Goal: Task Accomplishment & Management: Manage account settings

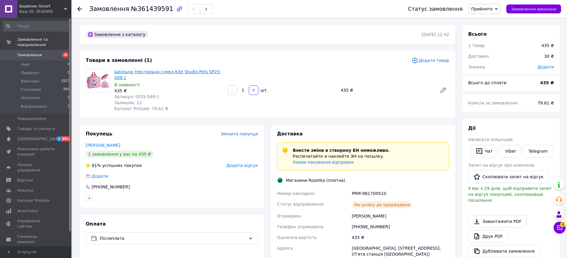
click at [133, 72] on link "Шкільна текстильна сумка Kite Studio Pets SP25-589-1" at bounding box center [167, 74] width 107 height 11
click at [79, 10] on use at bounding box center [79, 9] width 5 height 5
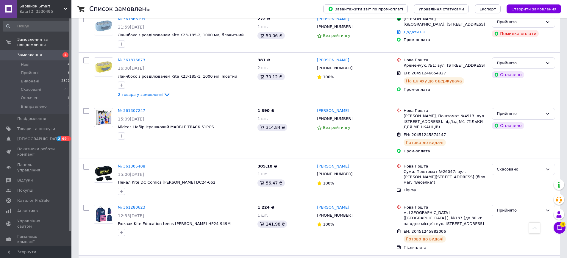
scroll to position [357, 0]
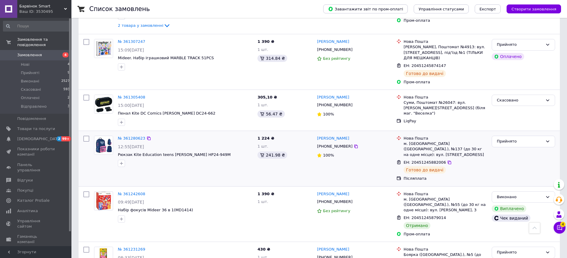
click at [106, 136] on img at bounding box center [103, 145] width 18 height 18
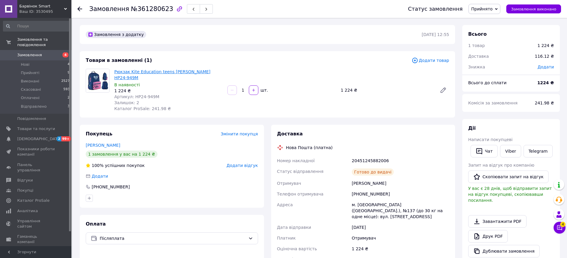
click at [150, 72] on link "Рюкзак Kite Education teens [PERSON_NAME] HP24-949M" at bounding box center [162, 74] width 96 height 11
click at [81, 9] on use at bounding box center [79, 9] width 5 height 5
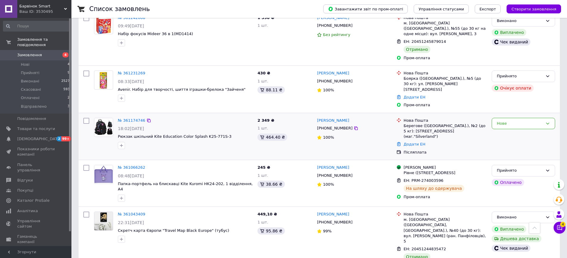
scroll to position [535, 0]
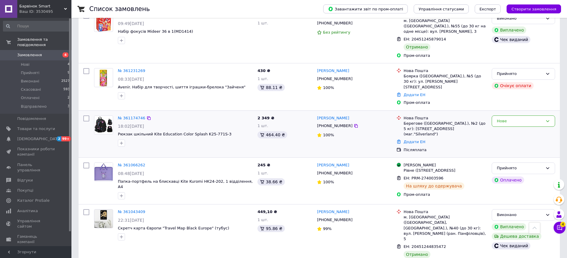
click at [106, 116] on img at bounding box center [103, 125] width 18 height 18
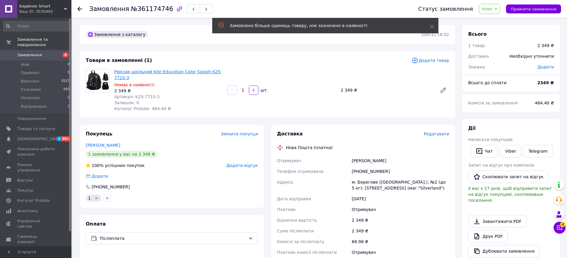
click at [143, 69] on link "Рюкзак шкільний Kite Education Color Splash K25-771S-3" at bounding box center [167, 74] width 107 height 11
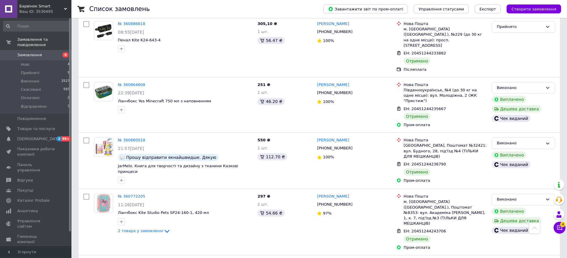
scroll to position [835, 0]
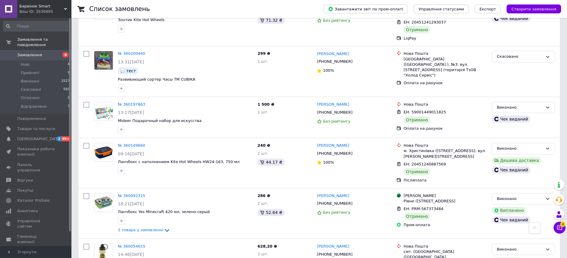
scroll to position [810, 0]
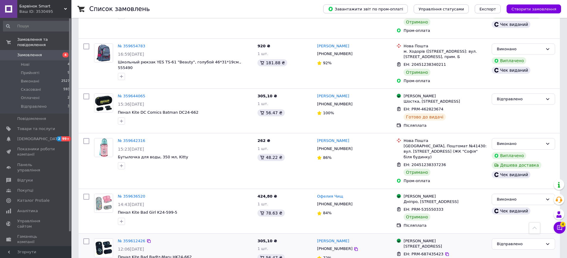
scroll to position [851, 0]
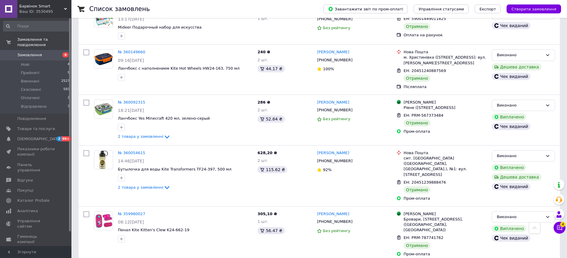
scroll to position [810, 0]
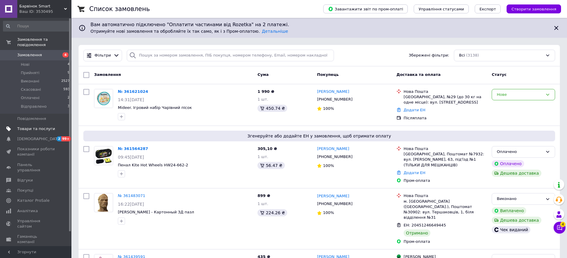
click at [32, 126] on span "Товари та послуги" at bounding box center [36, 128] width 38 height 5
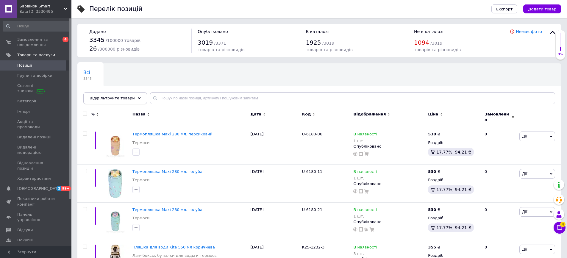
click at [138, 97] on icon at bounding box center [139, 98] width 3 height 3
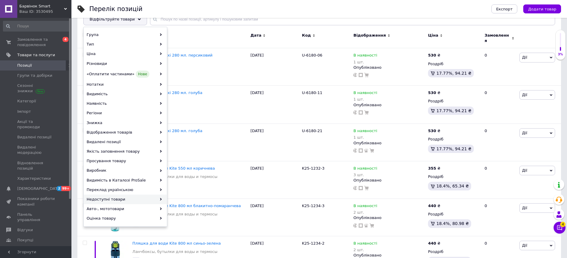
scroll to position [89, 0]
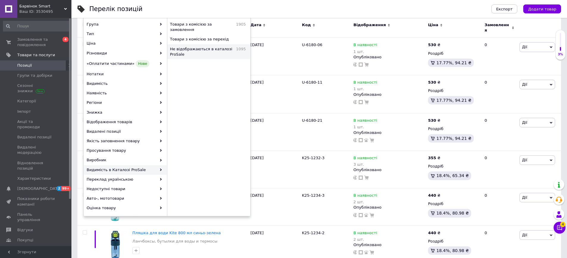
click at [212, 46] on span "Не відображаються в каталозі ProSale" at bounding box center [201, 51] width 63 height 11
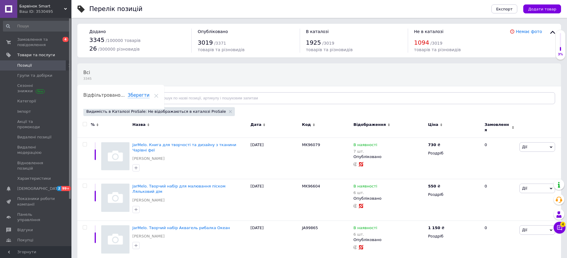
click at [129, 98] on div "Відфільтруйте товари" at bounding box center [115, 98] width 64 height 12
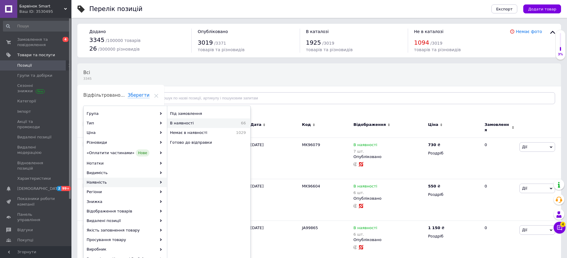
click at [192, 123] on span "В наявності" at bounding box center [198, 122] width 57 height 5
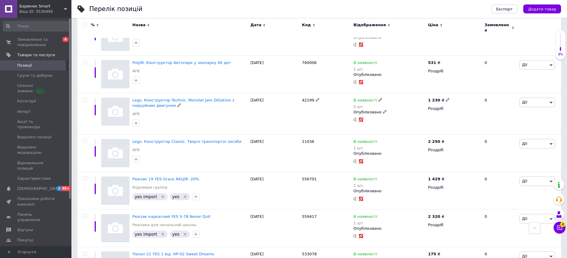
scroll to position [416, 0]
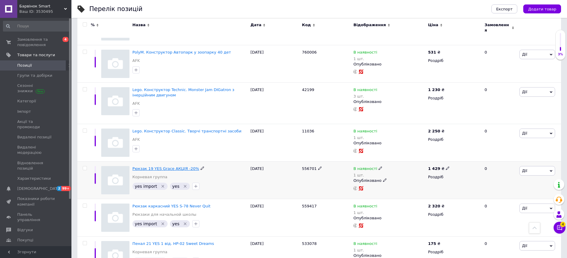
click at [174, 166] on span "Рюкзак 19 YES Grace АКЦІЯ -20%" at bounding box center [165, 168] width 67 height 4
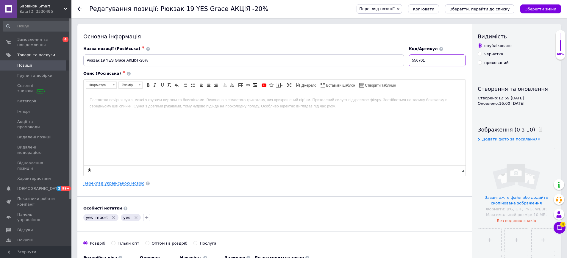
drag, startPoint x: 407, startPoint y: 57, endPoint x: 391, endPoint y: 57, distance: 15.5
click at [391, 57] on div "Назва позиції (Російська) ✱ Рюкзак 19 YES Grace АКЦІЯ -20% Код/Артикул 556701" at bounding box center [274, 56] width 387 height 25
click at [153, 60] on input "Рюкзак 19 YES Grace АКЦІЯ -20%" at bounding box center [243, 60] width 321 height 12
drag, startPoint x: 125, startPoint y: 58, endPoint x: 90, endPoint y: 58, distance: 34.5
click at [84, 56] on input "Рюкзак 19 YES Grace АКЦІЯ -20%" at bounding box center [243, 60] width 321 height 12
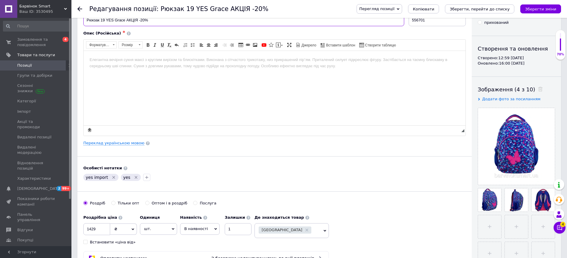
scroll to position [30, 0]
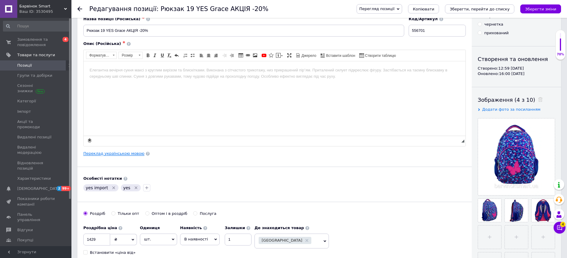
click at [112, 152] on link "Переклад українською мовою" at bounding box center [113, 153] width 61 height 5
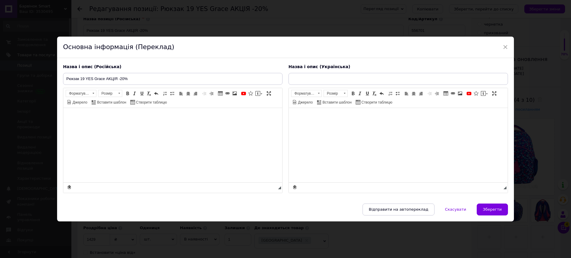
type input "Рюкзак 19 YES Grace АКЦІЯ -20%"
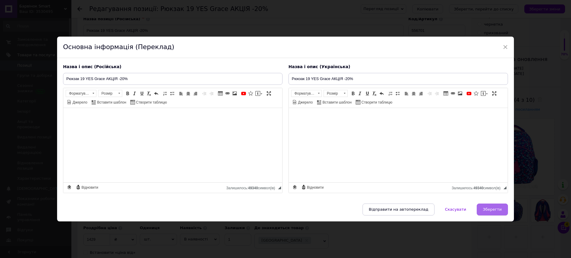
click at [487, 208] on span "Зберегти" at bounding box center [492, 209] width 19 height 4
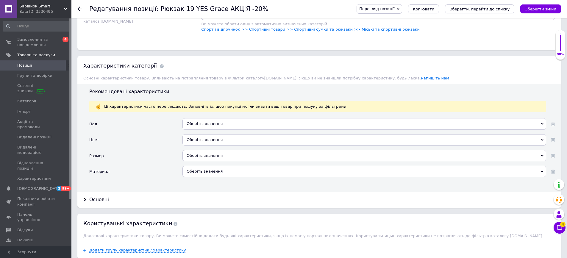
scroll to position [446, 0]
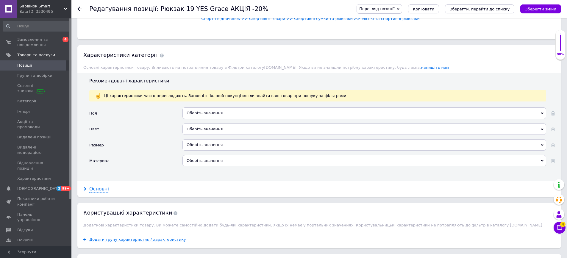
click at [100, 186] on div "Основні" at bounding box center [99, 189] width 20 height 7
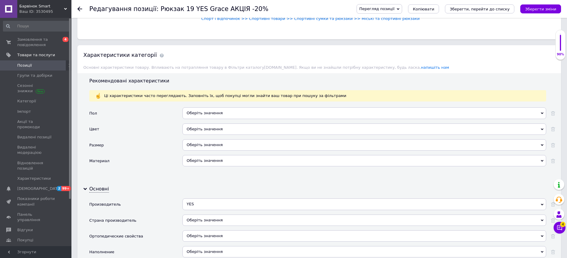
click at [227, 107] on div "Оберіть значення" at bounding box center [363, 112] width 363 height 11
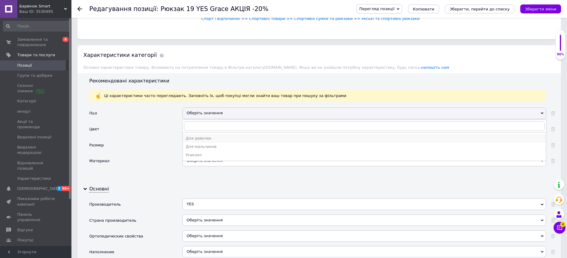
click at [208, 136] on div "Для девочек" at bounding box center [364, 138] width 357 height 5
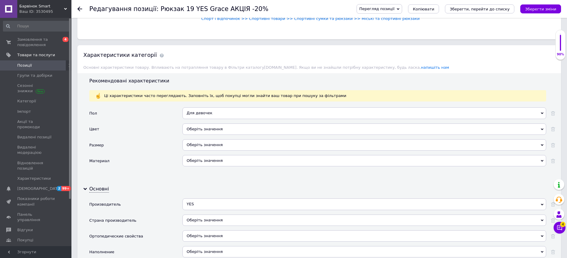
click at [200, 123] on div "Оберіть значення" at bounding box center [363, 128] width 363 height 11
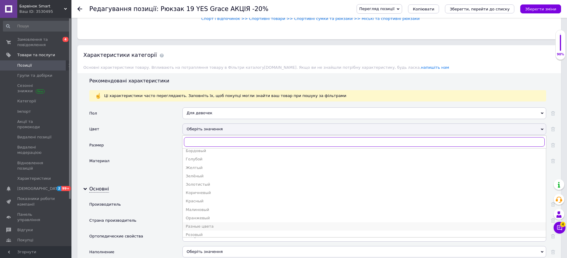
scroll to position [59, 0]
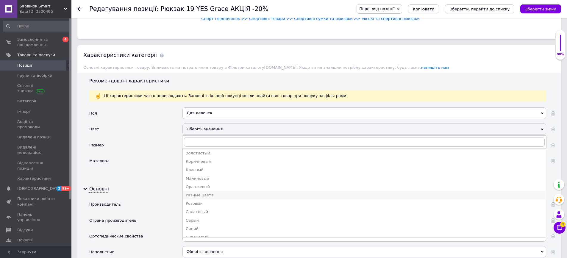
click at [200, 192] on div "Разные цвета" at bounding box center [364, 194] width 357 height 5
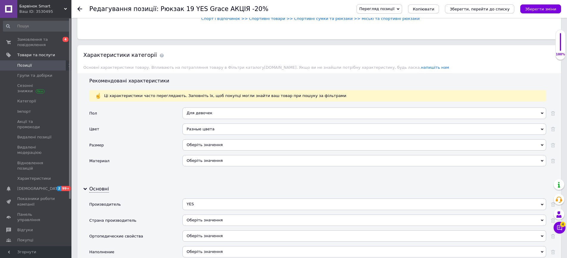
click at [227, 140] on div "Оберіть значення" at bounding box center [363, 144] width 363 height 11
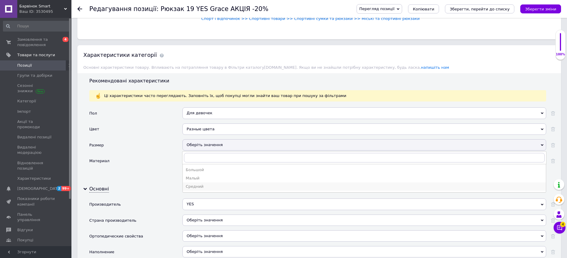
click at [200, 184] on div "Средний" at bounding box center [364, 186] width 357 height 5
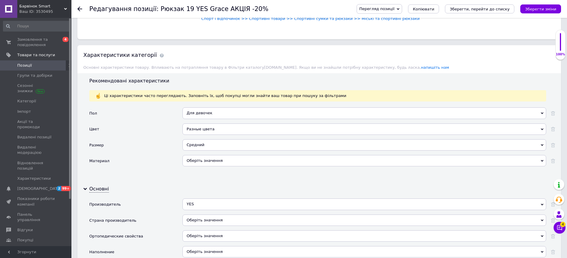
click at [200, 155] on div "Оберіть значення" at bounding box center [363, 160] width 363 height 11
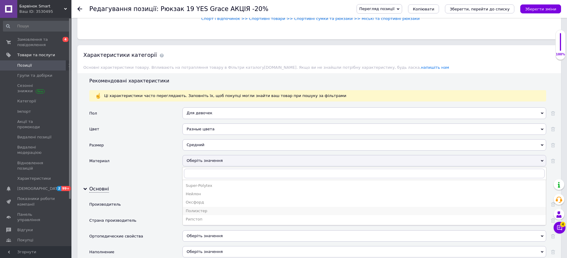
click at [200, 208] on div "Полиэстер" at bounding box center [364, 210] width 357 height 5
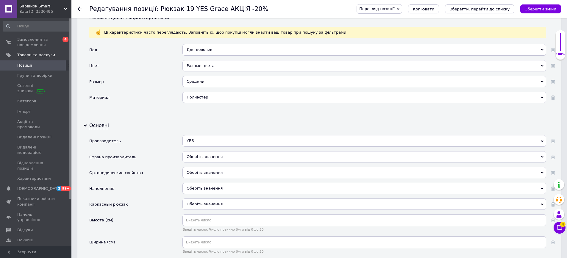
scroll to position [535, 0]
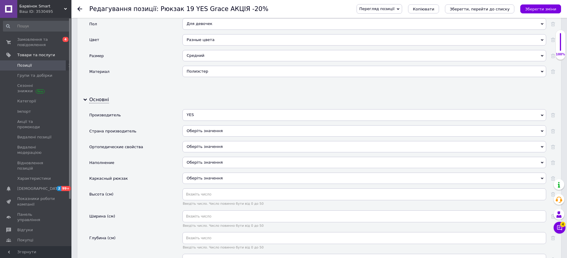
click at [196, 125] on div "Оберіть значення" at bounding box center [363, 130] width 363 height 11
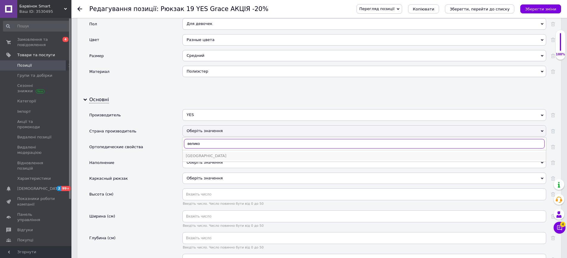
type input "велико"
click at [222, 153] on div "[GEOGRAPHIC_DATA]" at bounding box center [364, 155] width 357 height 5
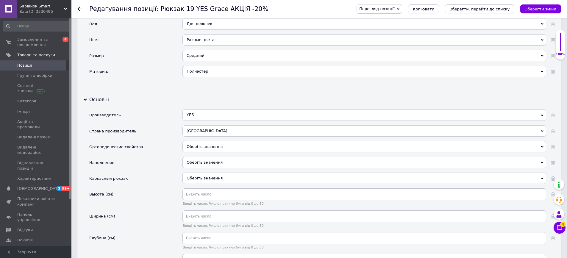
click at [204, 144] on span "Оберіть значення" at bounding box center [204, 146] width 36 height 4
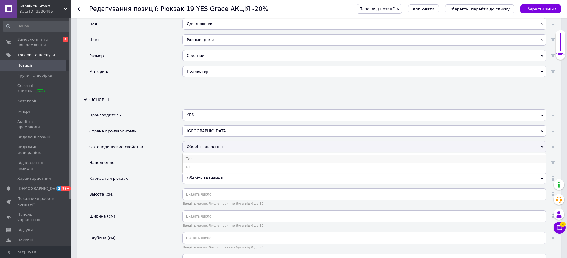
click at [198, 155] on li "Так" at bounding box center [364, 159] width 363 height 8
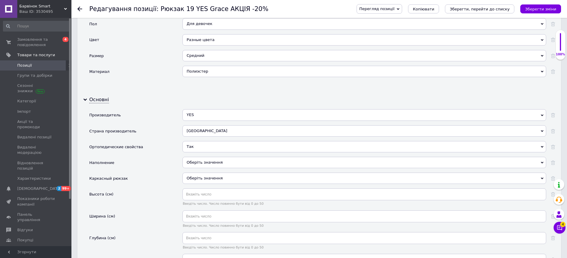
click at [204, 160] on span "Оберіть значення" at bounding box center [204, 162] width 36 height 4
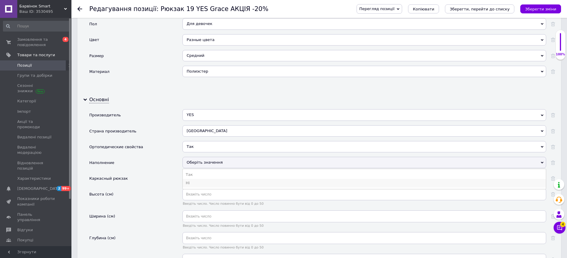
click at [195, 179] on li "Ні" at bounding box center [364, 183] width 363 height 8
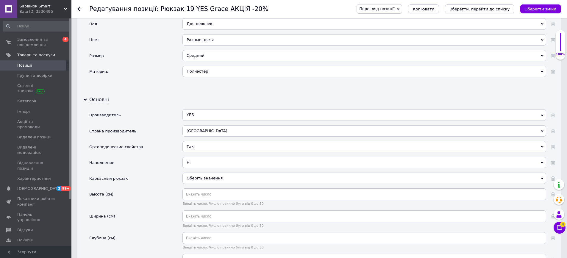
click at [202, 176] on span "Оберіть значення" at bounding box center [204, 178] width 36 height 4
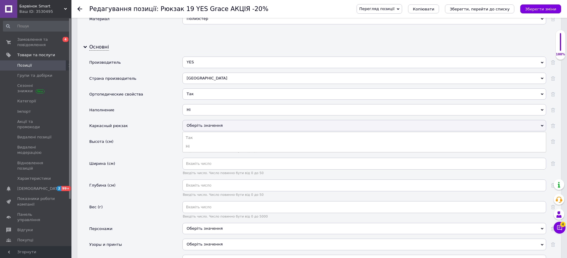
scroll to position [595, 0]
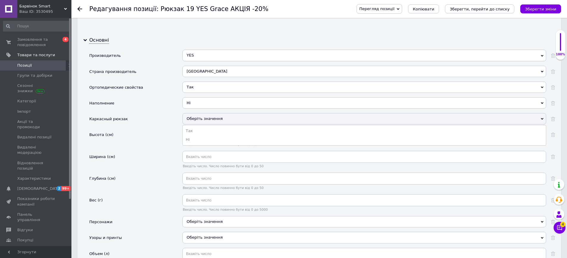
click at [154, 129] on div "Высота (см)" at bounding box center [135, 140] width 93 height 22
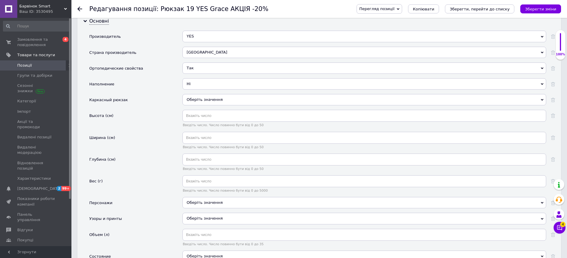
scroll to position [625, 0]
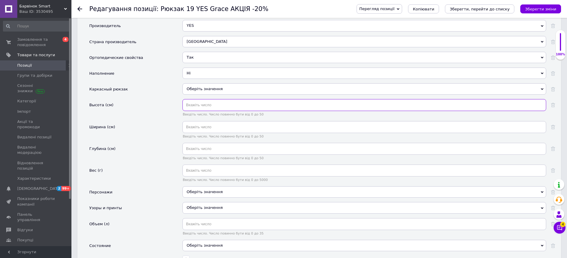
click at [195, 99] on input "text" at bounding box center [363, 105] width 363 height 12
type input "42"
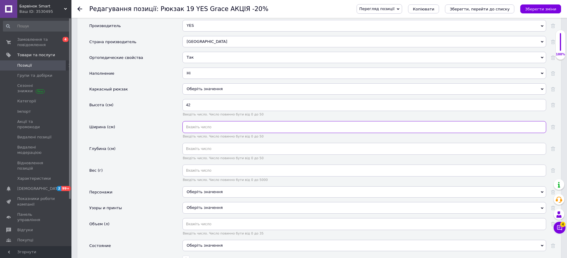
click at [195, 124] on input "text" at bounding box center [363, 127] width 363 height 12
type input "30"
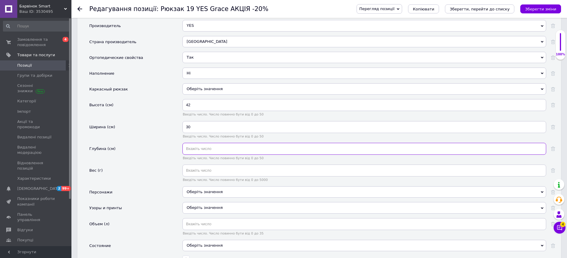
click at [205, 143] on input "text" at bounding box center [363, 149] width 363 height 12
type input "16"
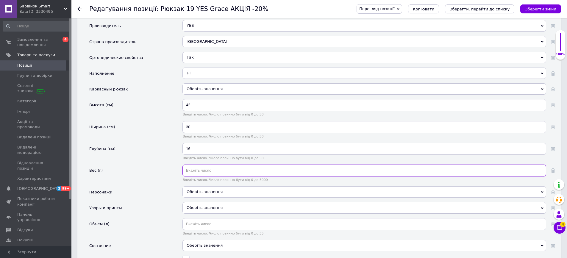
click at [206, 165] on input "text" at bounding box center [363, 170] width 363 height 12
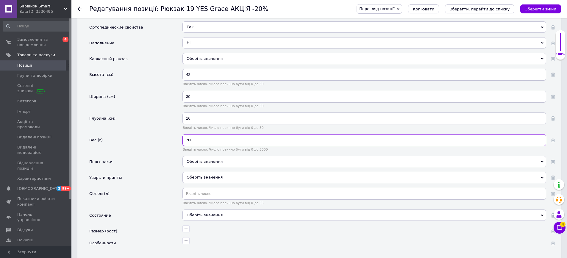
scroll to position [684, 0]
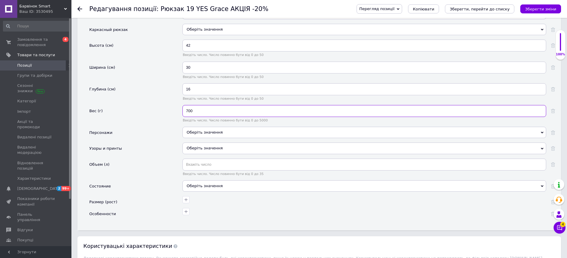
type input "700"
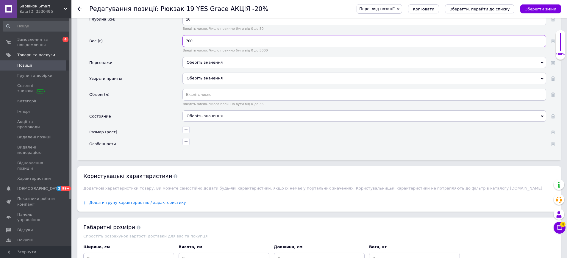
scroll to position [744, 0]
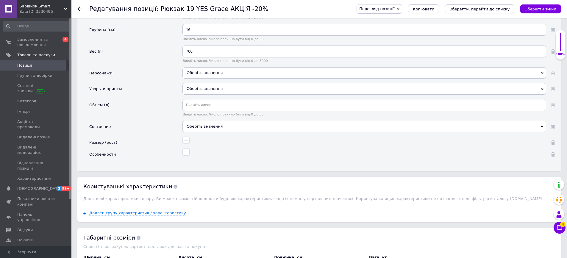
click at [206, 85] on div "Оберіть значення" at bounding box center [363, 88] width 363 height 11
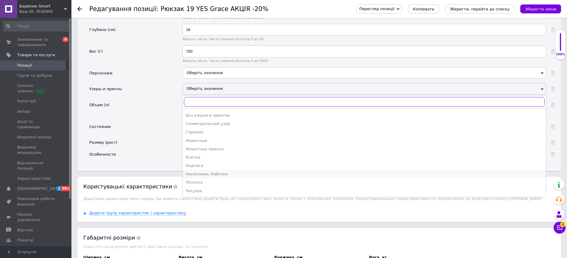
scroll to position [30, 0]
click at [223, 157] on div "Насекомые, бабочки" at bounding box center [364, 159] width 357 height 5
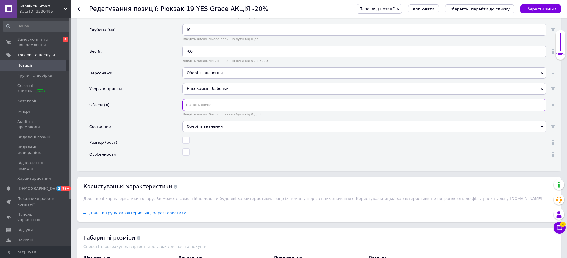
click at [192, 99] on input "text" at bounding box center [363, 105] width 363 height 12
type input "20"
click at [200, 122] on div "Оберіть значення" at bounding box center [363, 126] width 363 height 11
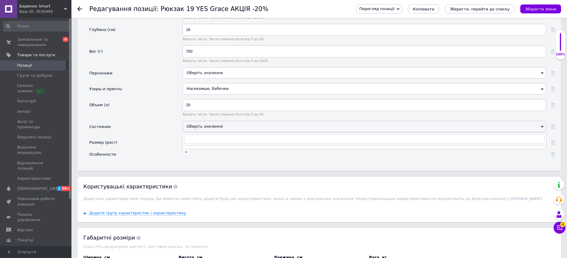
click at [200, 121] on div "Оберіть значення" at bounding box center [363, 126] width 363 height 11
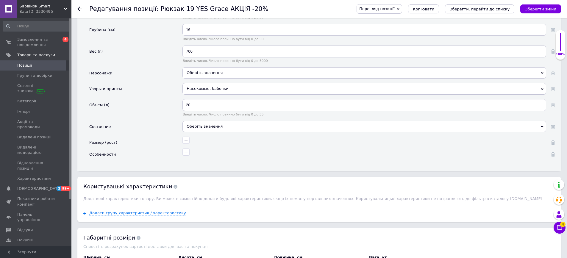
click at [197, 121] on div "Оберіть значення" at bounding box center [363, 126] width 363 height 11
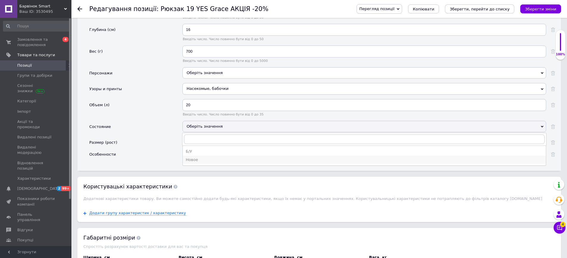
click at [200, 157] on div "Новое" at bounding box center [364, 159] width 357 height 5
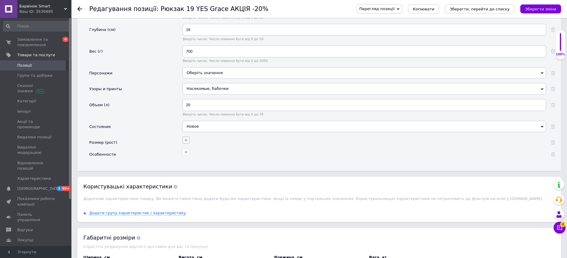
click at [187, 138] on icon "button" at bounding box center [186, 140] width 5 height 5
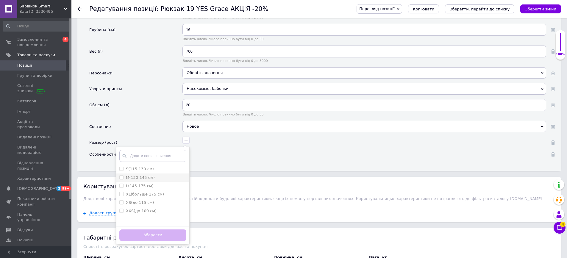
click at [137, 175] on label "M(130-145 см)" at bounding box center [140, 177] width 29 height 4
checkbox см\) "true"
click at [164, 233] on button "Зберегти" at bounding box center [152, 235] width 67 height 12
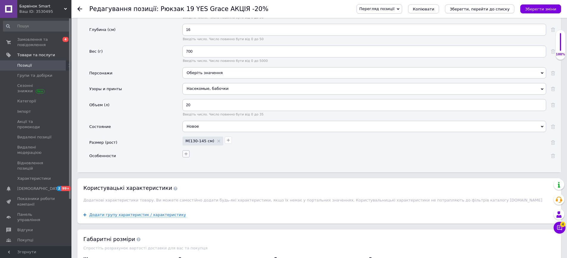
click at [186, 151] on icon "button" at bounding box center [186, 153] width 5 height 5
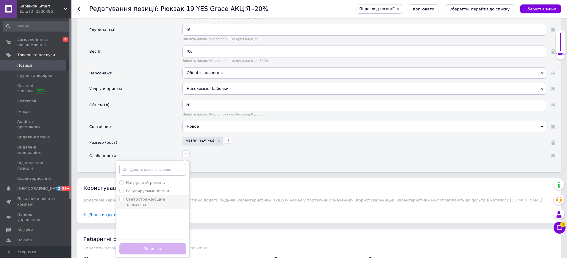
click at [145, 197] on label "Светоотражающие элементы" at bounding box center [145, 202] width 39 height 10
checkbox элементы "true"
click at [138, 189] on label "Регулируемые лямки" at bounding box center [147, 191] width 43 height 4
checkbox лямки "true"
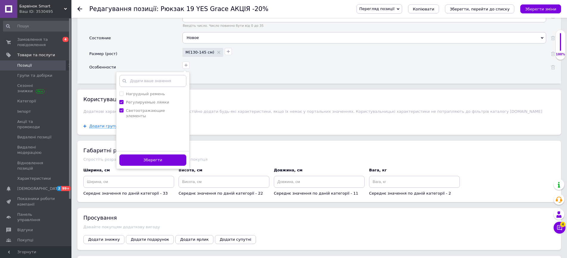
scroll to position [833, 0]
click at [172, 156] on button "Зберегти" at bounding box center [152, 160] width 67 height 12
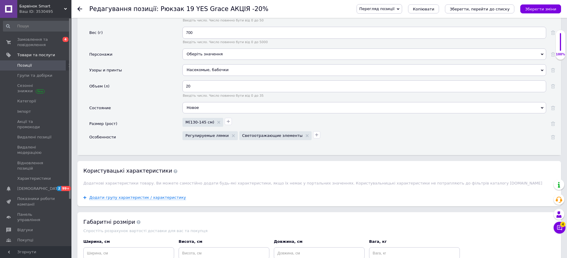
scroll to position [862, 0]
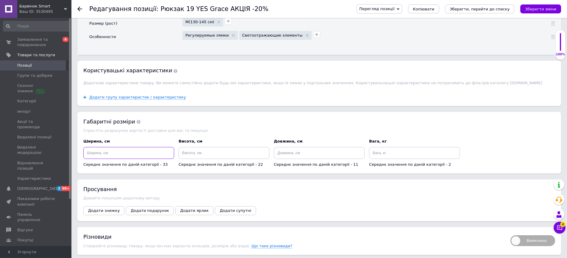
click at [123, 147] on input at bounding box center [128, 153] width 91 height 12
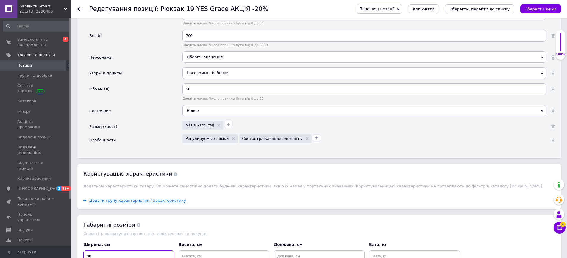
scroll to position [803, 0]
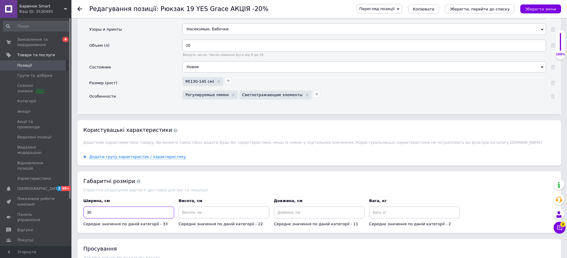
type input "30"
click at [218, 207] on input at bounding box center [223, 212] width 91 height 12
type input "42"
click at [412, 209] on input at bounding box center [414, 212] width 91 height 12
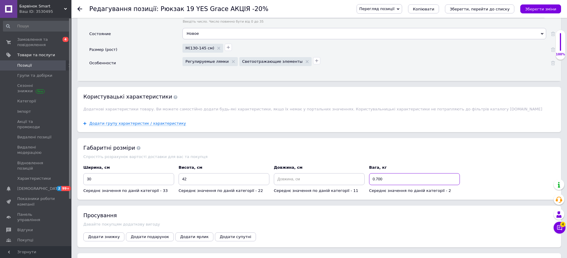
scroll to position [912, 0]
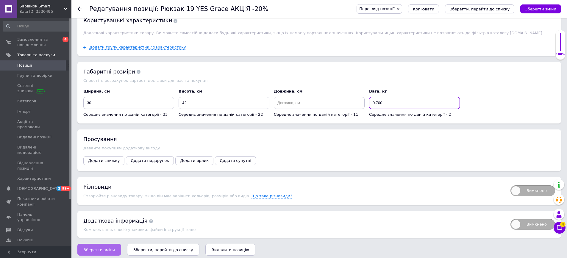
type input "0.700"
click at [94, 247] on span "Зберегти зміни" at bounding box center [99, 249] width 31 height 4
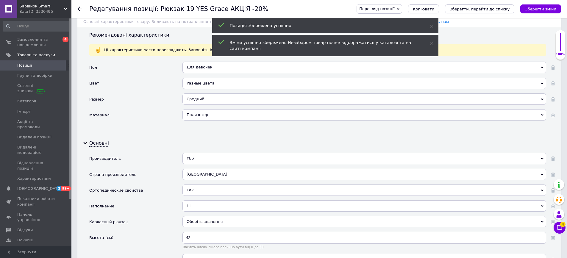
scroll to position [437, 0]
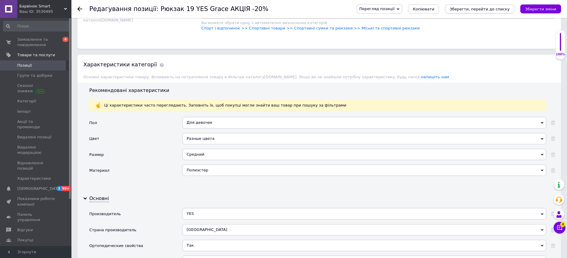
click at [485, 10] on icon "Зберегти, перейти до списку" at bounding box center [479, 9] width 60 height 4
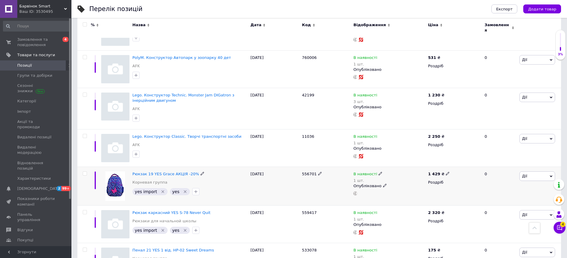
scroll to position [476, 0]
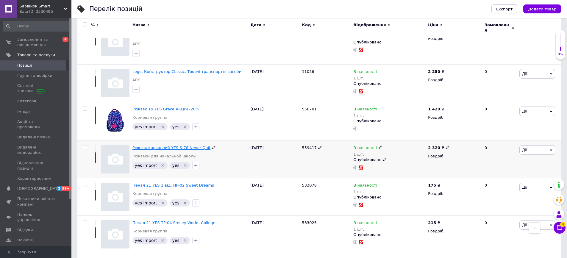
click at [186, 145] on span "Рюкзак каркасний YES S-78 Never Quit" at bounding box center [171, 147] width 78 height 4
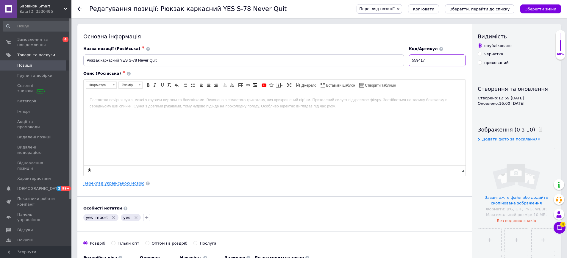
drag, startPoint x: 436, startPoint y: 61, endPoint x: 418, endPoint y: 61, distance: 18.1
click at [390, 59] on div "Назва позиції (Російська) ✱ Рюкзак каркасний YES S-78 Never Quit Код/Артикул 55…" at bounding box center [274, 56] width 387 height 25
drag, startPoint x: 183, startPoint y: 58, endPoint x: 51, endPoint y: 52, distance: 132.2
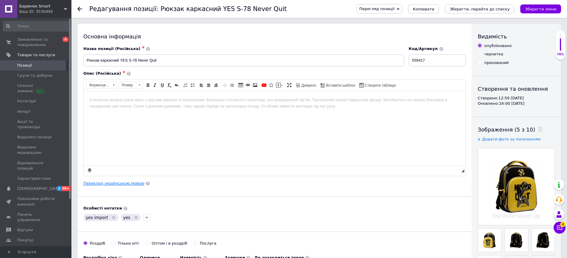
click at [102, 184] on link "Переклад українською мовою" at bounding box center [113, 183] width 61 height 5
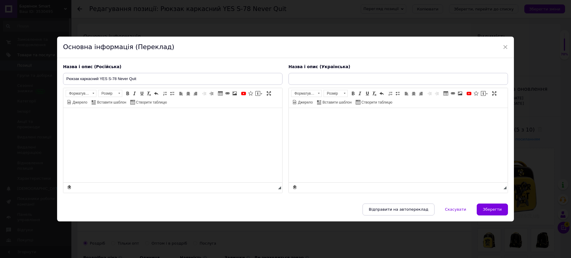
type input "Рюкзак каркасний YES S-78 Never Quit"
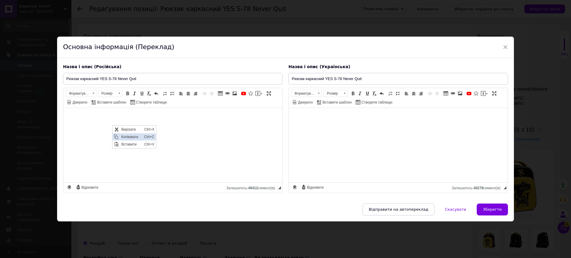
click at [127, 137] on span "Копіювати" at bounding box center [131, 136] width 23 height 7
click at [488, 206] on button "Зберегти" at bounding box center [492, 209] width 31 height 12
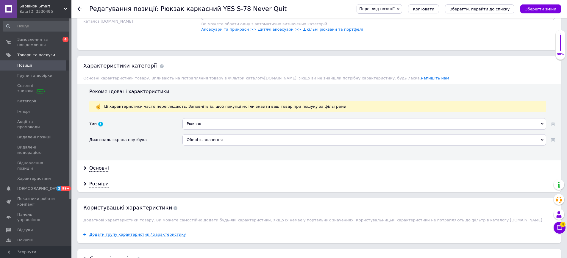
scroll to position [446, 0]
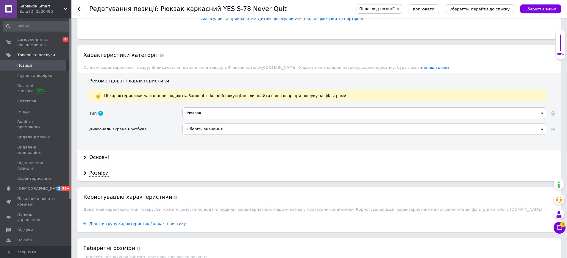
click at [206, 107] on div "Рюкзак" at bounding box center [363, 112] width 363 height 11
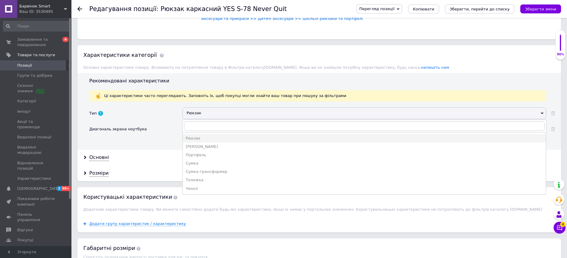
click at [206, 107] on div "Рюкзак" at bounding box center [363, 112] width 363 height 11
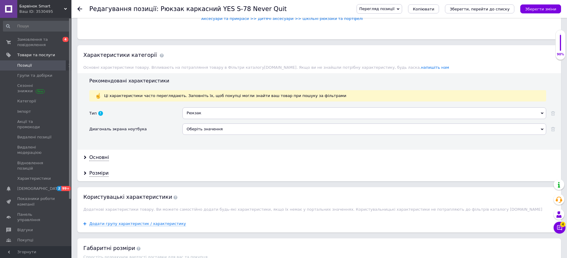
click at [100, 111] on div at bounding box center [100, 113] width 5 height 5
click at [228, 136] on div "Тип Рюкзак Рюкзак Кейс Портфель Сумка Сумка-трансформер Тележка Чехол Диагональ…" at bounding box center [321, 125] width 465 height 37
click at [97, 154] on div "Основні" at bounding box center [99, 157] width 20 height 7
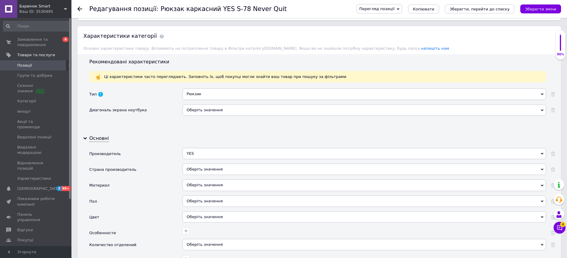
scroll to position [476, 0]
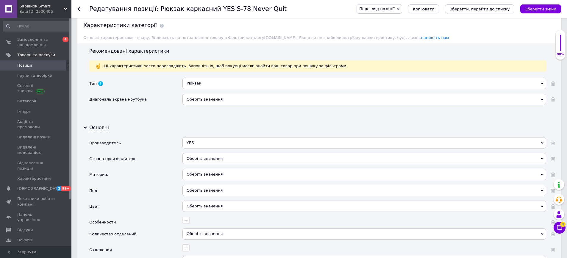
click at [210, 78] on div "Рюкзак" at bounding box center [363, 83] width 363 height 11
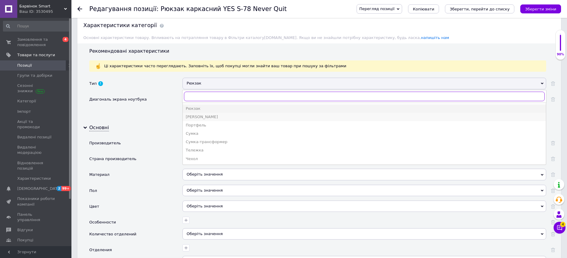
scroll to position [506, 0]
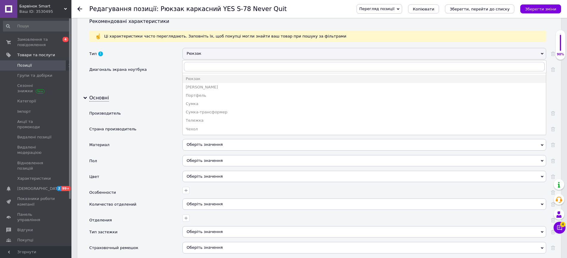
click at [154, 90] on div "Основні Производитель YES YES Страна производитель Оберіть значення Материал Об…" at bounding box center [318, 202] width 483 height 225
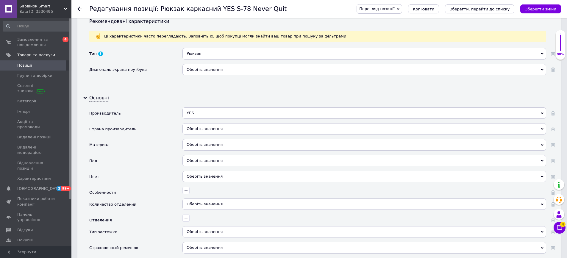
click at [205, 123] on div "Оберіть значення" at bounding box center [363, 128] width 363 height 11
click at [163, 130] on div "Страна производитель" at bounding box center [135, 131] width 93 height 16
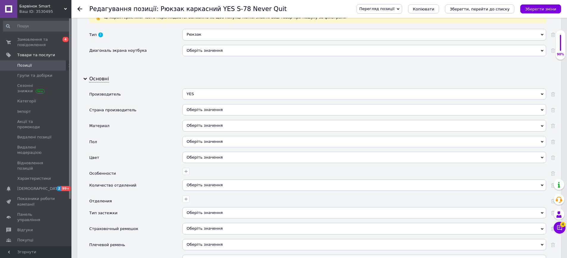
scroll to position [535, 0]
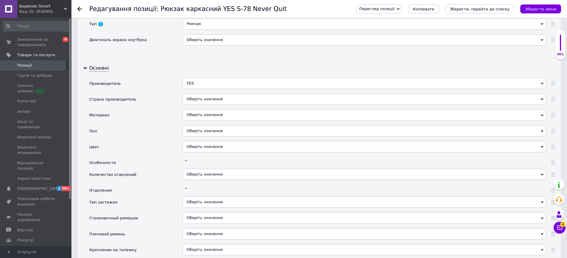
click at [205, 130] on div "Оберіть значення" at bounding box center [363, 130] width 363 height 11
click at [146, 125] on div "Пол" at bounding box center [135, 133] width 93 height 16
click at [229, 109] on div "Оберіть значення" at bounding box center [363, 114] width 363 height 11
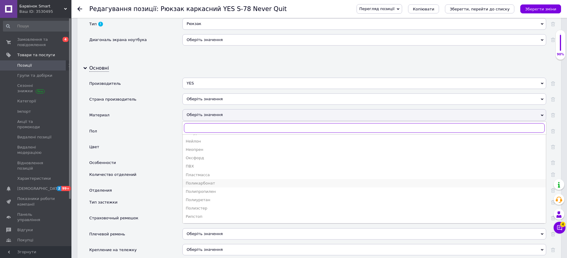
scroll to position [59, 0]
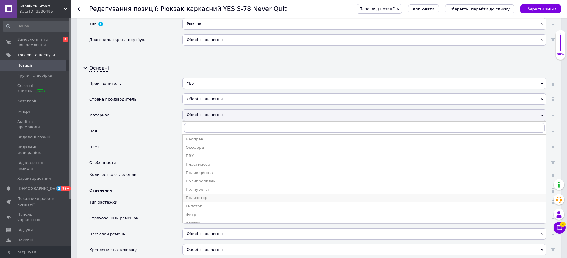
click at [196, 195] on div "Полиэстер" at bounding box center [364, 197] width 357 height 5
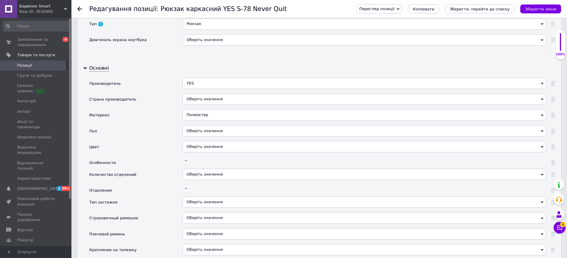
click at [208, 129] on div "Оберіть значення" at bounding box center [363, 130] width 363 height 11
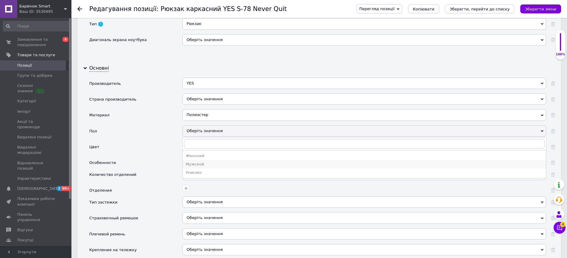
click at [203, 161] on div "Мужской" at bounding box center [364, 163] width 357 height 5
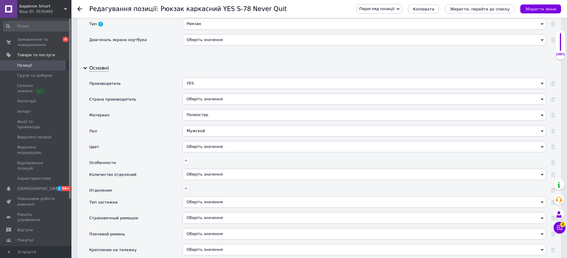
click at [204, 141] on div "Оберіть значення" at bounding box center [363, 146] width 363 height 11
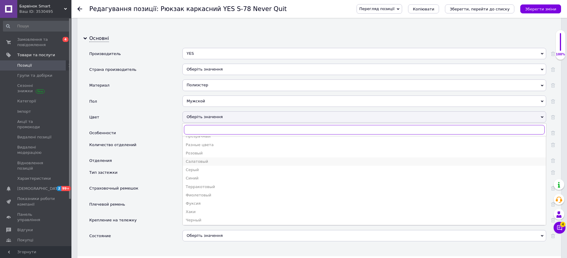
scroll to position [115, 0]
click at [207, 141] on div "Разные цвета" at bounding box center [364, 143] width 357 height 5
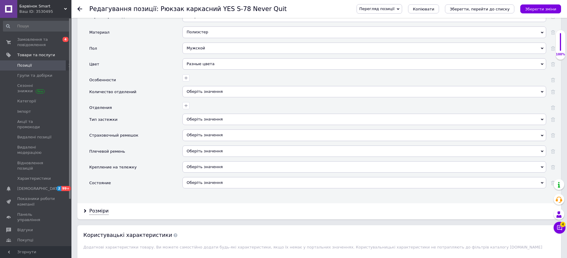
scroll to position [625, 0]
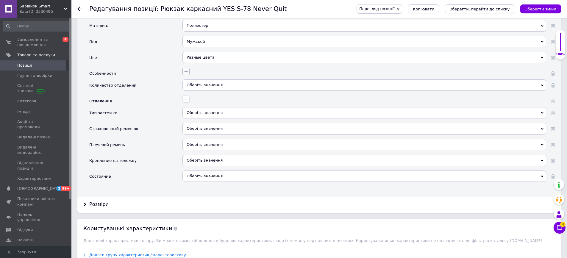
click at [187, 69] on icon "button" at bounding box center [186, 71] width 5 height 5
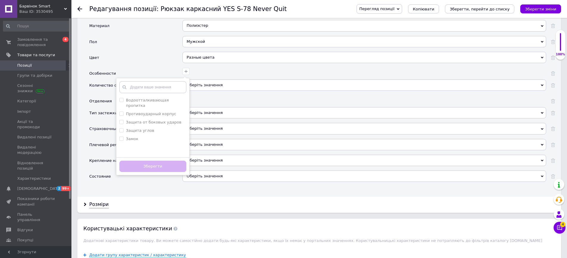
click at [328, 155] on span "Оберіть значення" at bounding box center [363, 160] width 363 height 11
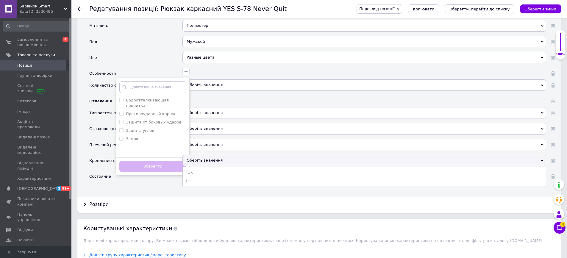
click at [259, 94] on div at bounding box center [363, 98] width 365 height 9
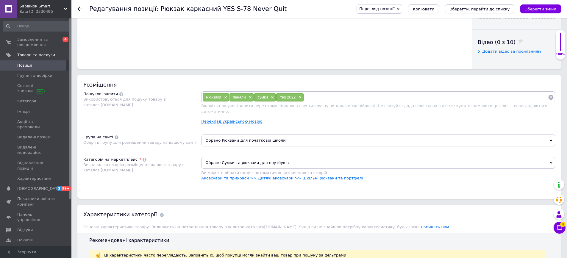
scroll to position [297, 0]
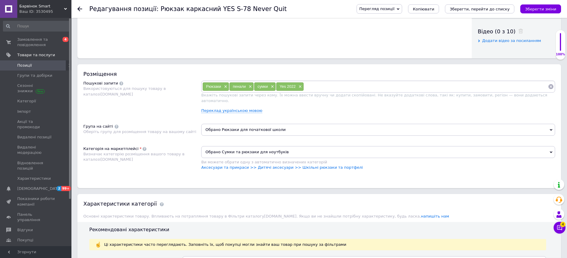
click at [272, 146] on span "Обрано Сумки та рюкзаки для ноутбуків" at bounding box center [378, 152] width 354 height 12
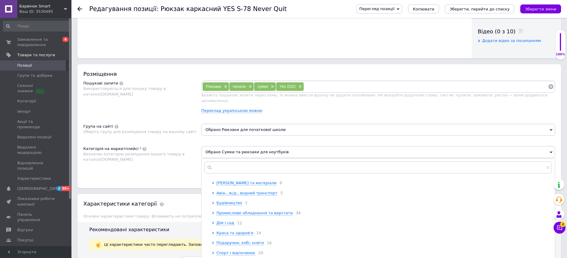
scroll to position [59, 0]
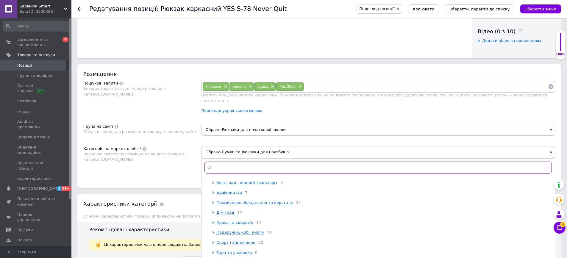
click at [249, 161] on input "text" at bounding box center [377, 167] width 347 height 12
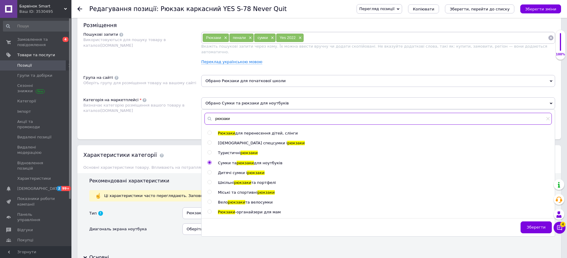
scroll to position [357, 0]
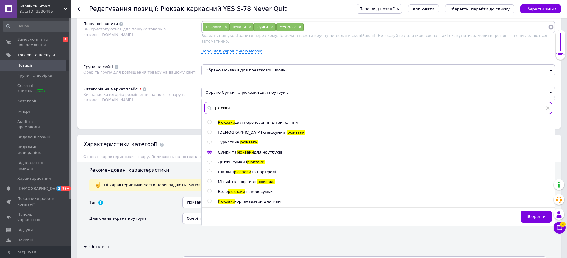
type input "рюкзаки"
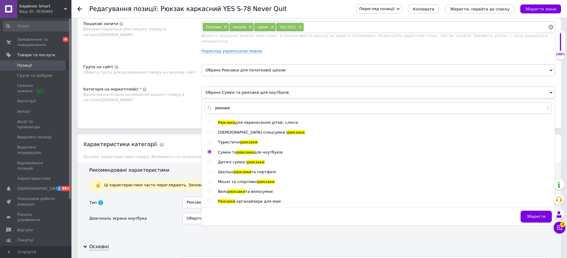
click at [208, 170] on input "radio" at bounding box center [209, 172] width 4 height 4
radio input "true"
radio input "false"
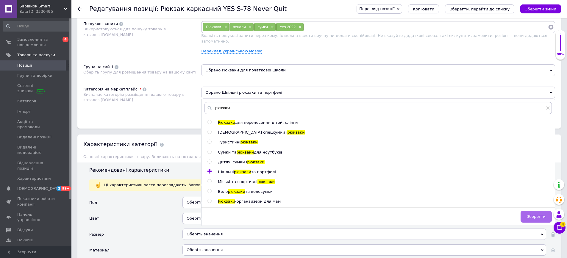
click at [537, 214] on span "Зберегти" at bounding box center [535, 216] width 19 height 4
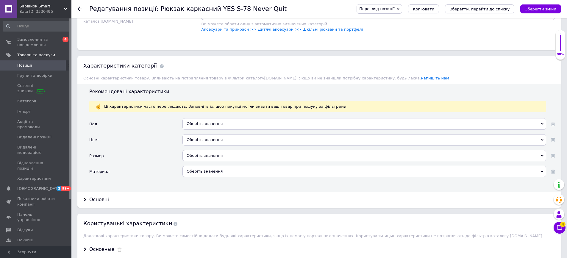
scroll to position [446, 0]
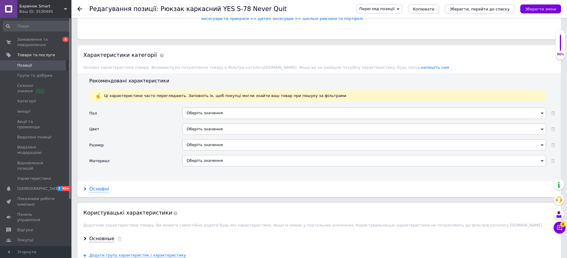
click at [100, 186] on div "Основні" at bounding box center [99, 189] width 20 height 7
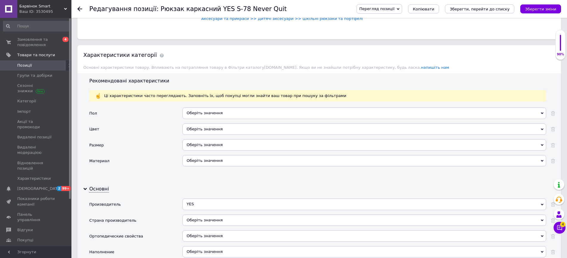
click at [227, 109] on div "Оберіть значення" at bounding box center [363, 112] width 363 height 11
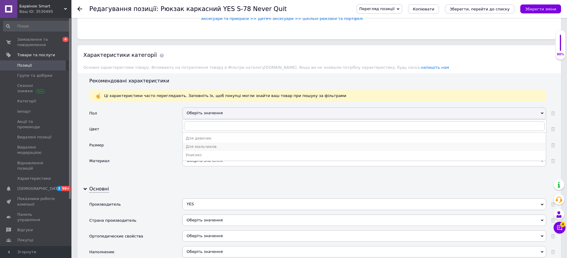
click at [208, 144] on div "Для мальчиков" at bounding box center [364, 146] width 357 height 5
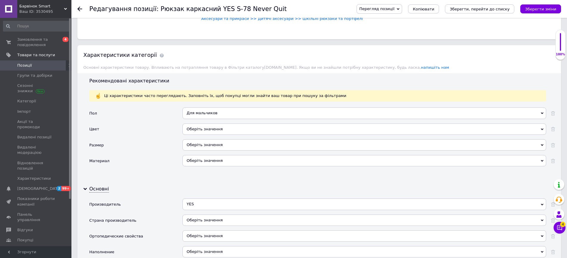
click at [215, 117] on div "Для мальчиков Для девочек Для мальчиков Унисекс" at bounding box center [363, 115] width 363 height 16
click at [215, 123] on div "Оберіть значення" at bounding box center [363, 128] width 363 height 11
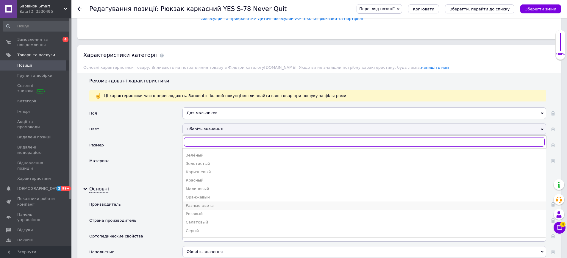
scroll to position [59, 0]
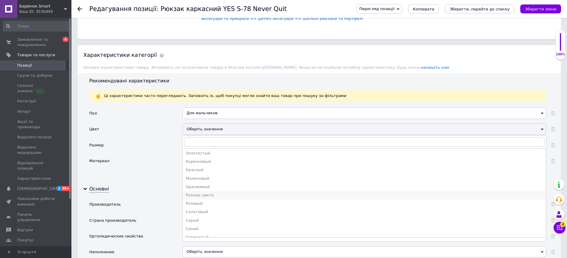
click at [206, 192] on div "Разные цвета" at bounding box center [364, 194] width 357 height 5
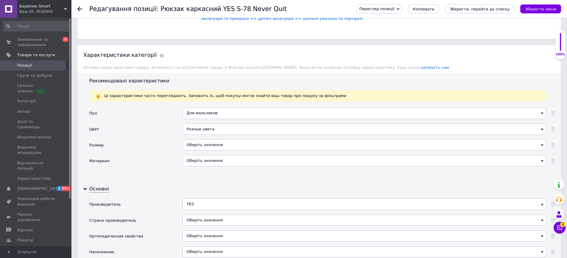
click at [204, 141] on div "Оберіть значення" at bounding box center [363, 144] width 363 height 11
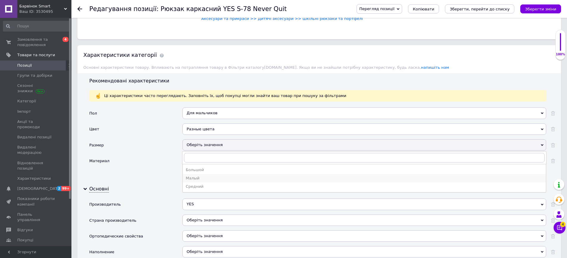
click at [196, 175] on div "Малый" at bounding box center [364, 177] width 357 height 5
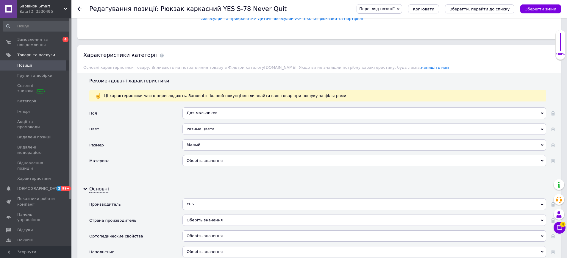
click at [207, 157] on div "Оберіть значення" at bounding box center [363, 160] width 363 height 11
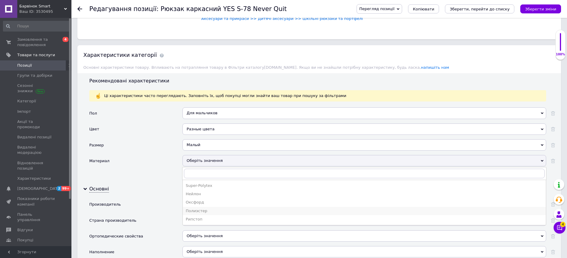
click at [200, 208] on div "Полиэстер" at bounding box center [364, 210] width 357 height 5
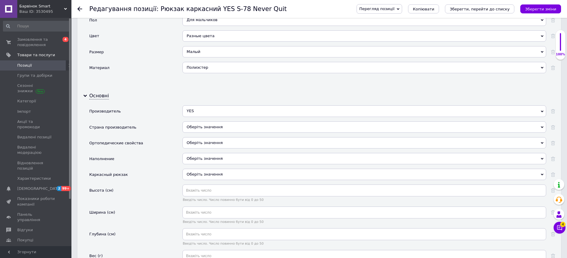
scroll to position [565, 0]
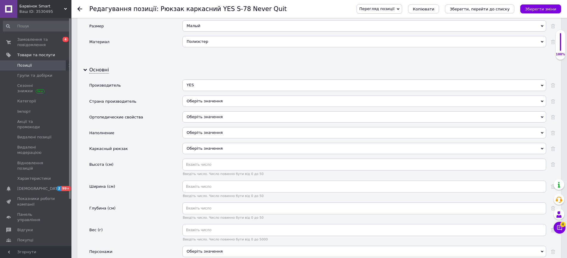
click at [199, 115] on span "Оберіть значення" at bounding box center [204, 117] width 36 height 4
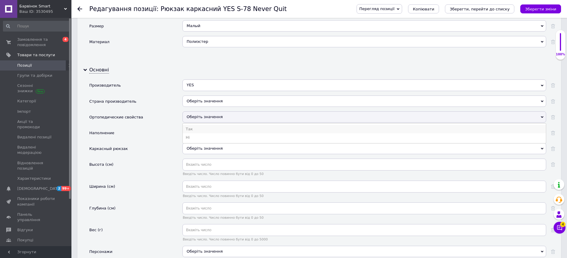
click at [194, 125] on li "Так" at bounding box center [364, 129] width 363 height 8
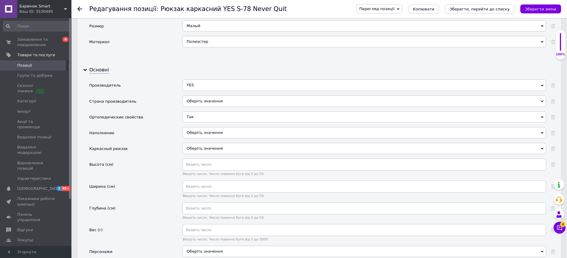
click at [196, 130] on span "Оберіть значення" at bounding box center [204, 132] width 36 height 4
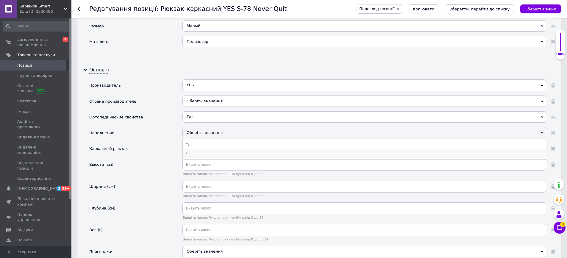
click at [192, 149] on li "Ні" at bounding box center [364, 153] width 363 height 8
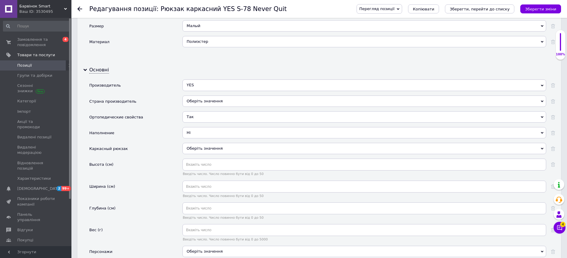
click at [195, 146] on span "Оберіть значення" at bounding box center [204, 148] width 36 height 4
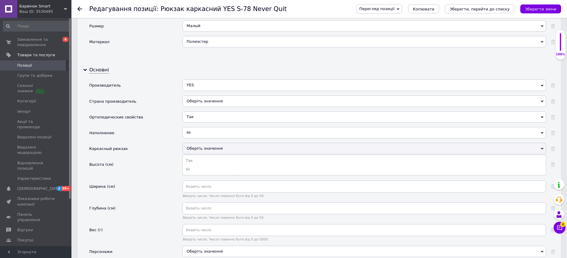
click at [162, 104] on div "Страна производитель" at bounding box center [135, 103] width 93 height 16
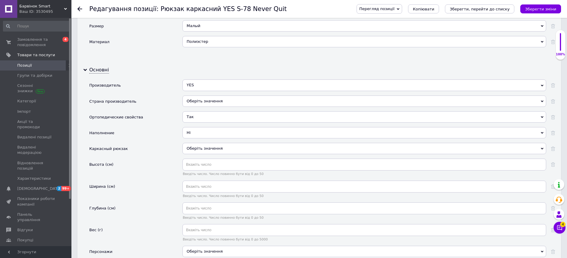
scroll to position [595, 0]
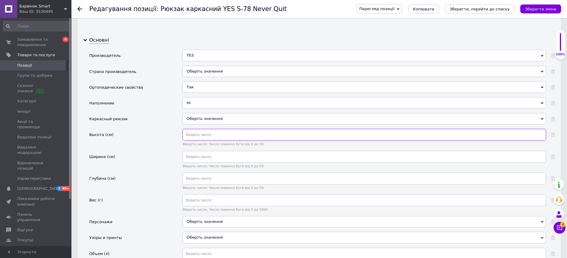
click at [195, 129] on input "text" at bounding box center [363, 135] width 363 height 12
type input "40"
click at [208, 152] on input "text" at bounding box center [363, 157] width 363 height 12
type input "30"
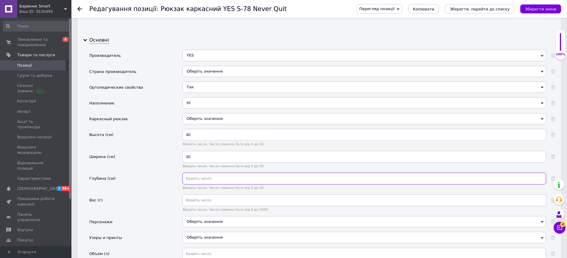
click at [202, 174] on input "text" at bounding box center [363, 178] width 363 height 12
type input "18"
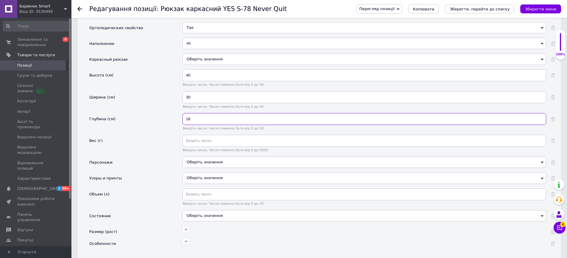
scroll to position [714, 0]
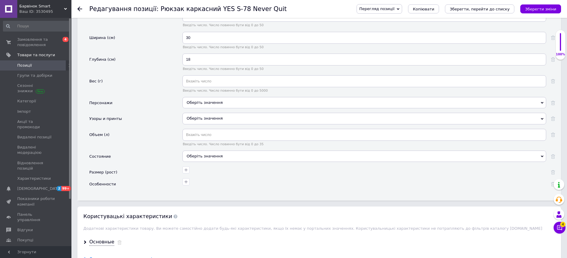
click at [200, 113] on div "Оберіть значення" at bounding box center [363, 118] width 363 height 11
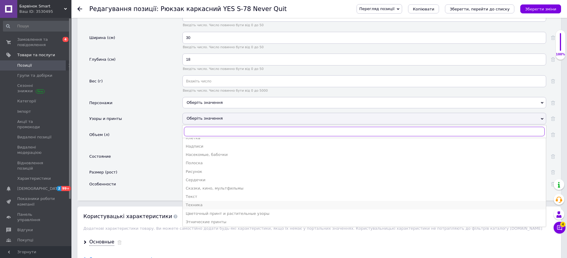
scroll to position [65, 0]
click at [201, 168] on div "Рисунок" at bounding box center [364, 170] width 357 height 5
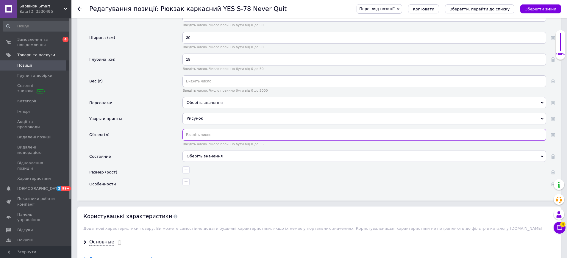
click at [206, 134] on input "text" at bounding box center [363, 135] width 363 height 12
type input "17"
click at [217, 152] on div "Оберіть значення" at bounding box center [363, 155] width 363 height 11
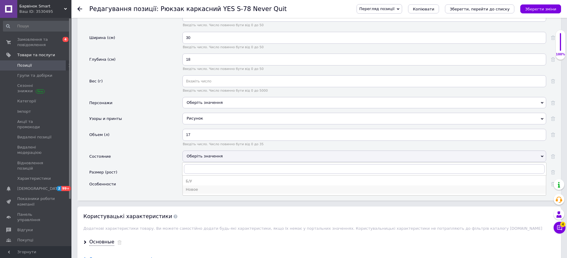
click at [196, 187] on div "Новое" at bounding box center [364, 189] width 357 height 5
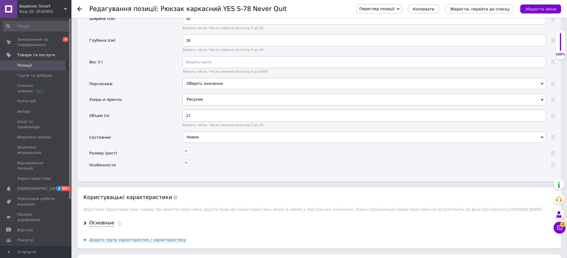
scroll to position [744, 0]
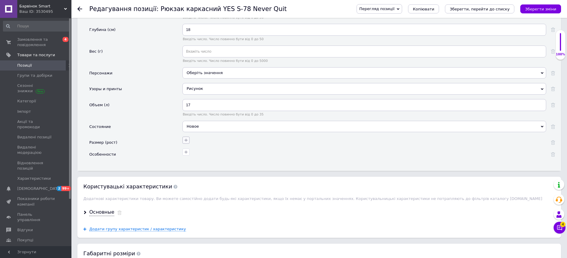
click at [186, 139] on icon "button" at bounding box center [185, 140] width 3 height 3
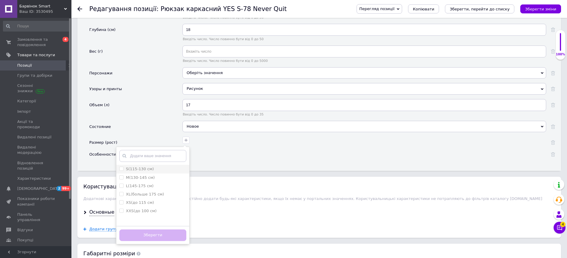
click at [142, 167] on label "S(115-130 см)" at bounding box center [140, 169] width 28 height 4
checkbox см\) "true"
click at [148, 229] on button "Зберегти" at bounding box center [152, 235] width 67 height 12
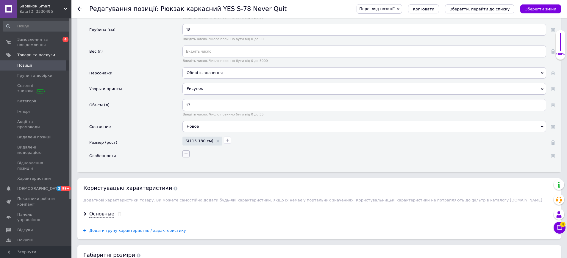
click at [187, 151] on icon "button" at bounding box center [186, 153] width 5 height 5
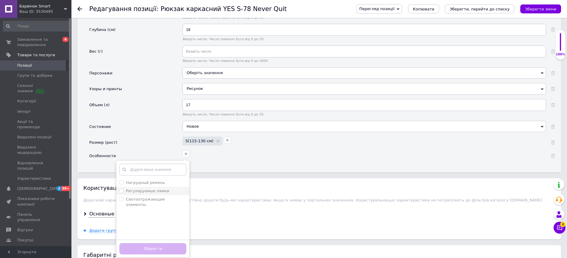
click at [127, 189] on label "Регулируемые лямки" at bounding box center [147, 191] width 43 height 4
checkbox лямки "true"
click at [123, 180] on ремень "Нагрудный ремень" at bounding box center [121, 182] width 4 height 4
checkbox ремень "true"
click at [122, 197] on элементы "Светоотражающие элементы" at bounding box center [121, 199] width 4 height 4
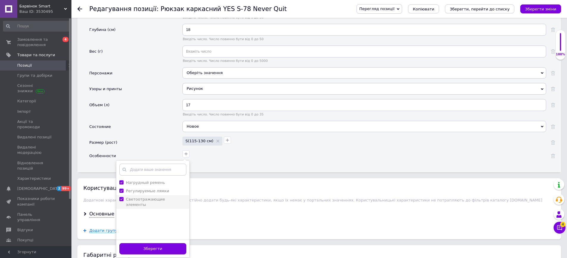
checkbox элементы "true"
click at [171, 243] on button "Зберегти" at bounding box center [152, 249] width 67 height 12
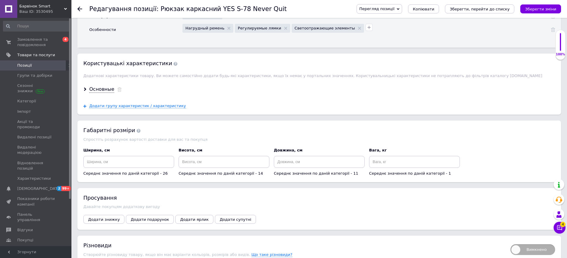
scroll to position [869, 0]
click at [136, 160] on input at bounding box center [128, 162] width 91 height 12
type input "30"
click at [228, 164] on div "Середнє значення по даній категорії - 14" at bounding box center [223, 166] width 91 height 20
click at [215, 158] on input at bounding box center [223, 162] width 91 height 12
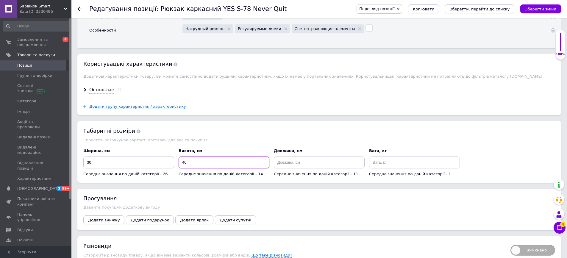
type input "40"
click at [305, 159] on input at bounding box center [319, 162] width 91 height 12
click at [471, 7] on icon "Зберегти, перейти до списку" at bounding box center [479, 9] width 60 height 4
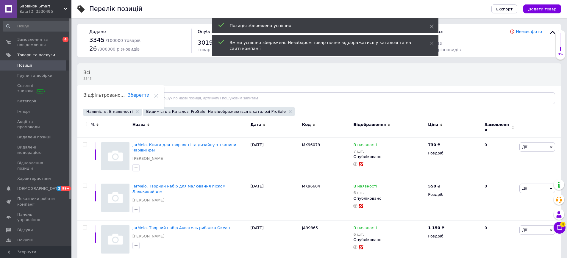
click at [432, 25] on icon at bounding box center [431, 26] width 4 height 4
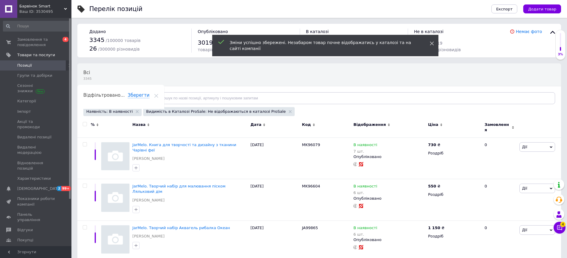
click at [431, 43] on icon at bounding box center [431, 43] width 4 height 4
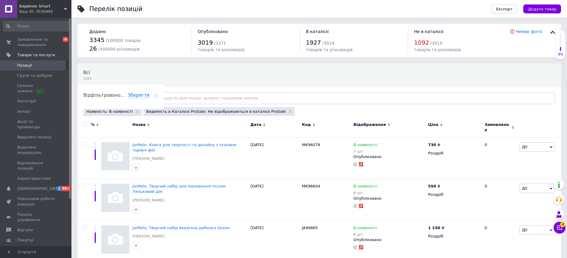
click at [115, 98] on span "Відфільтруйте товари" at bounding box center [112, 98] width 45 height 4
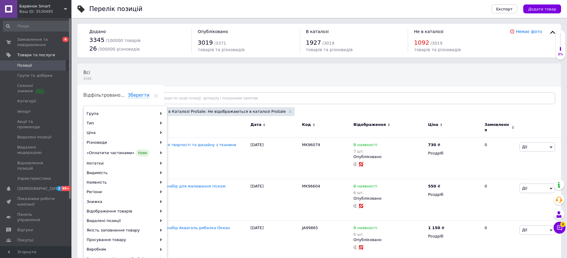
click at [115, 98] on span "Відфільтруйте товари" at bounding box center [112, 98] width 45 height 4
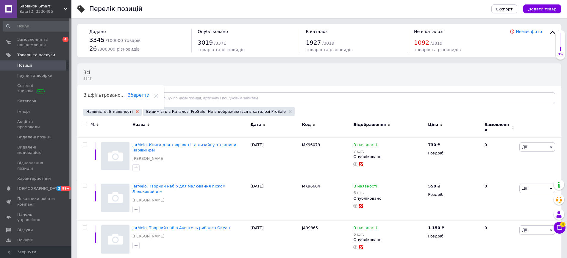
click at [136, 111] on icon at bounding box center [137, 111] width 3 height 3
click at [229, 112] on icon at bounding box center [230, 111] width 3 height 3
